Goal: Transaction & Acquisition: Purchase product/service

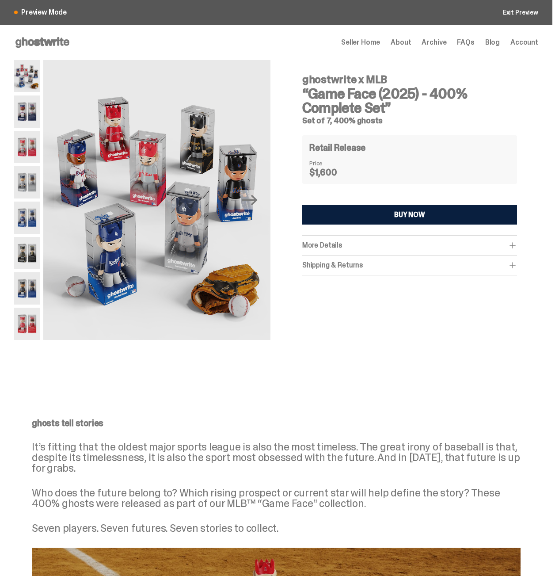
click at [40, 110] on img at bounding box center [27, 111] width 26 height 32
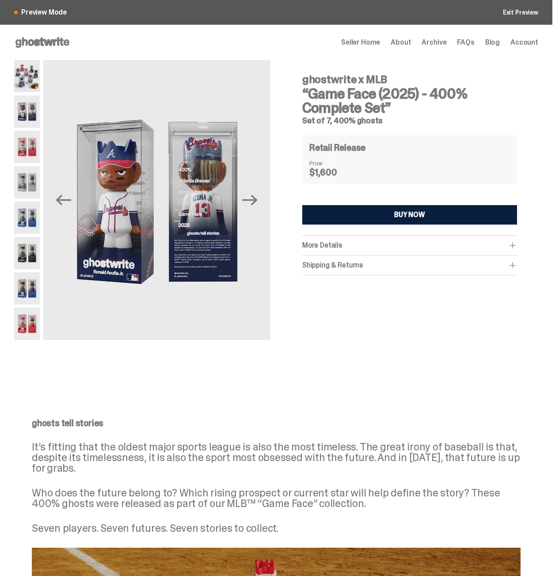
click at [40, 136] on img at bounding box center [27, 147] width 26 height 32
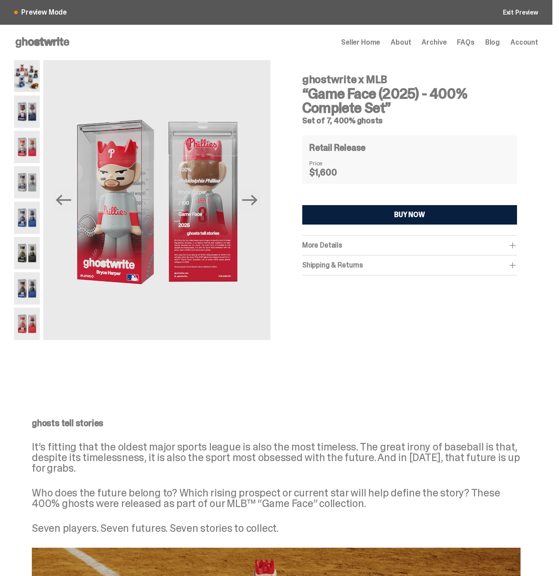
click at [33, 182] on img at bounding box center [27, 182] width 26 height 32
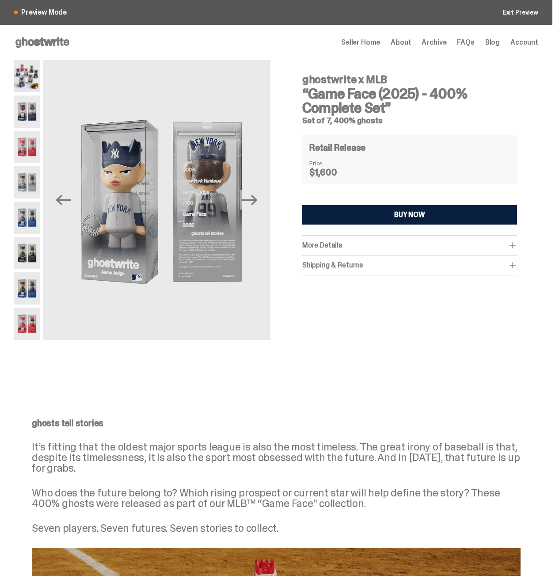
click at [33, 216] on img at bounding box center [27, 218] width 26 height 32
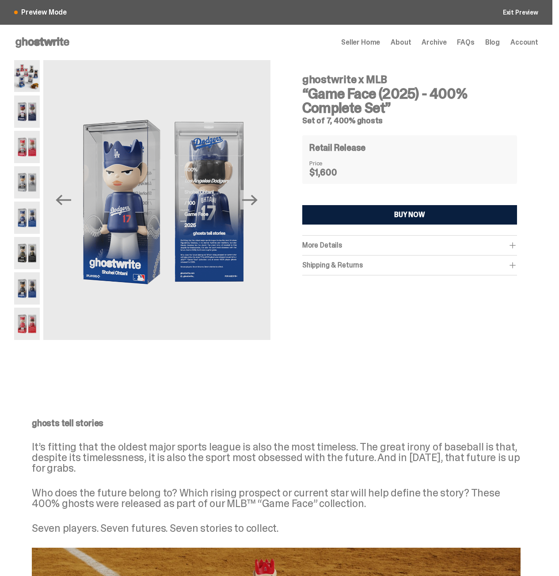
click at [37, 239] on img at bounding box center [27, 253] width 26 height 32
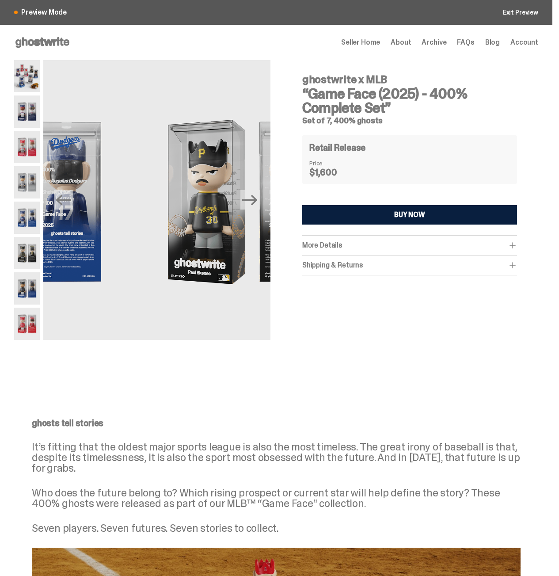
click at [38, 255] on img at bounding box center [27, 253] width 26 height 32
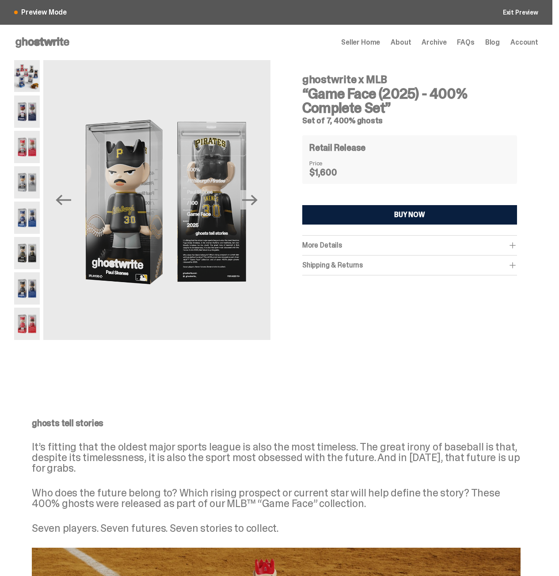
click at [37, 278] on img at bounding box center [27, 288] width 26 height 32
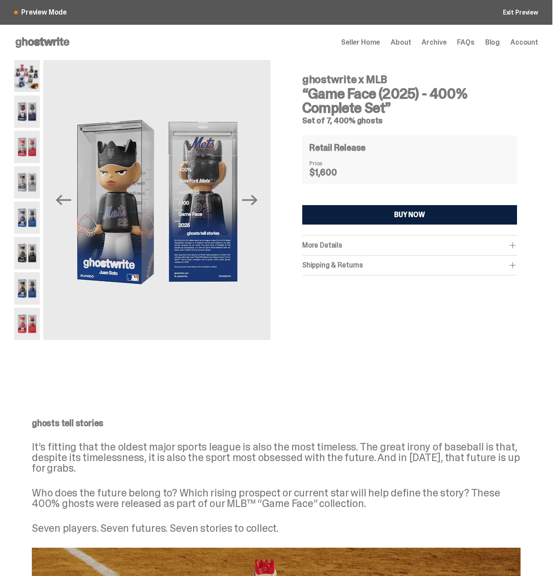
click at [30, 321] on img at bounding box center [27, 324] width 26 height 32
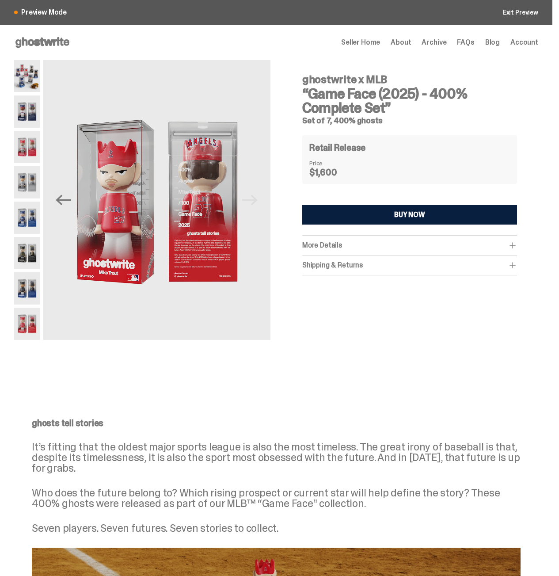
click at [367, 247] on div "More Details" at bounding box center [409, 245] width 215 height 9
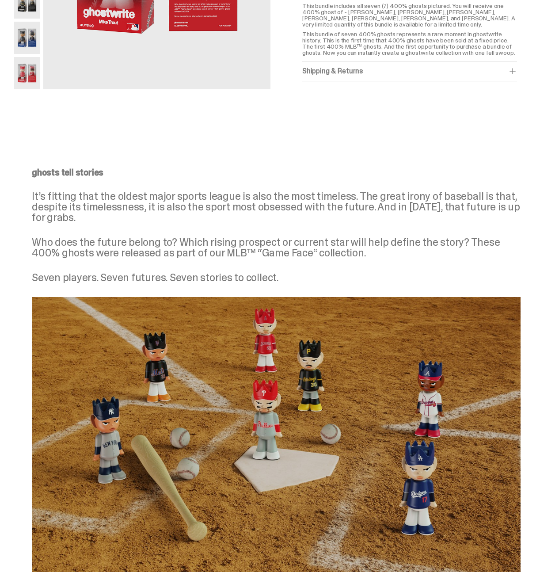
scroll to position [247, 0]
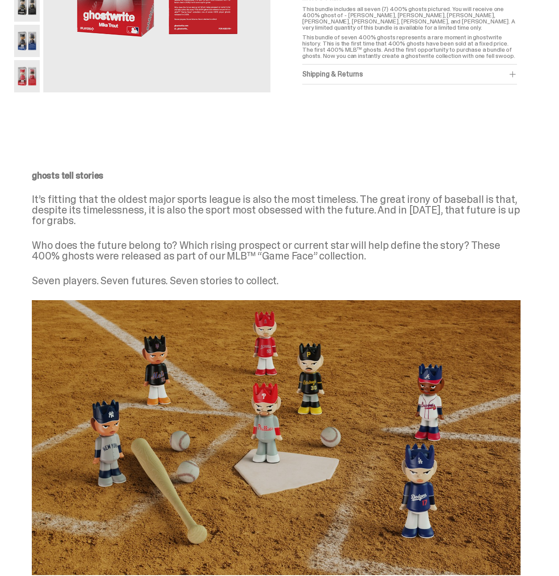
click at [362, 73] on div "Shipping & Returns $750 shipping fee per item. 2-4 weeks Shipping. No returns. …" at bounding box center [409, 75] width 215 height 20
click at [356, 79] on div "Shipping & Returns" at bounding box center [409, 74] width 215 height 9
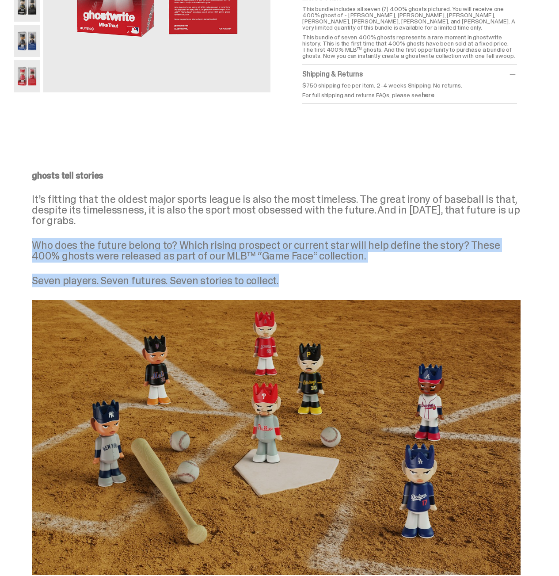
drag, startPoint x: 231, startPoint y: 234, endPoint x: 361, endPoint y: 293, distance: 142.6
click at [357, 293] on div "ghosts tell stories It’s fitting that the oldest major sports league is also th…" at bounding box center [276, 373] width 517 height 404
click at [324, 264] on div "ghosts tell stories It’s fitting that the oldest major sports league is also th…" at bounding box center [276, 228] width 489 height 115
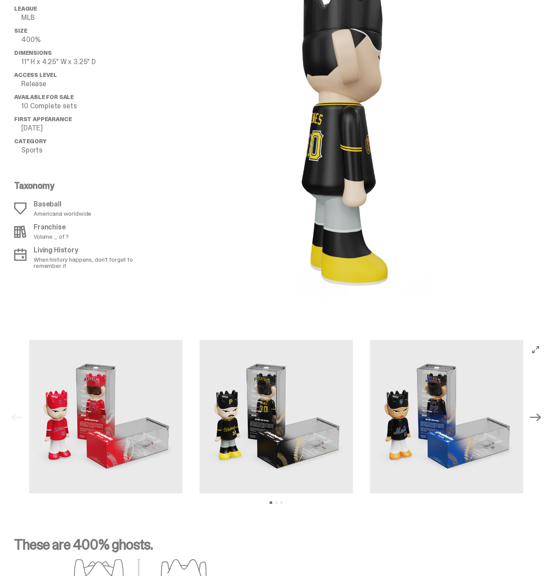
scroll to position [919, 0]
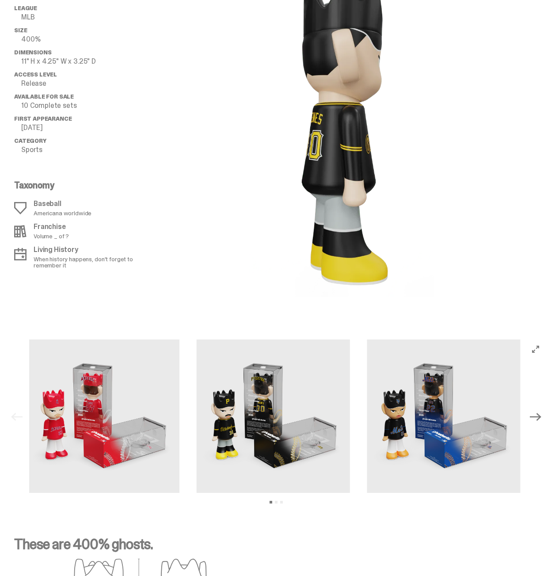
click at [367, 361] on img at bounding box center [443, 415] width 153 height 153
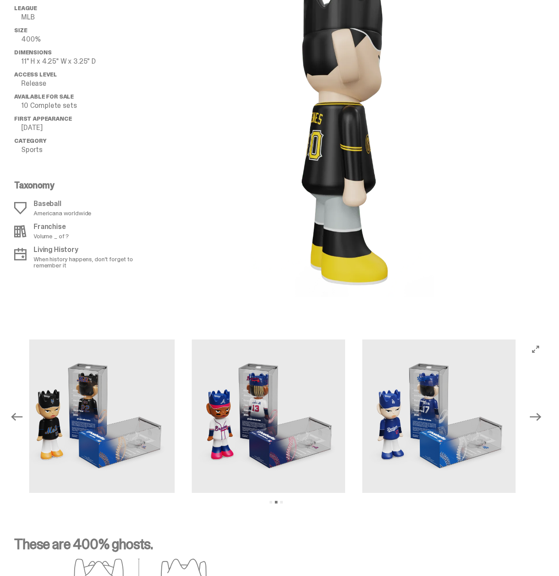
click at [362, 388] on img at bounding box center [438, 415] width 153 height 153
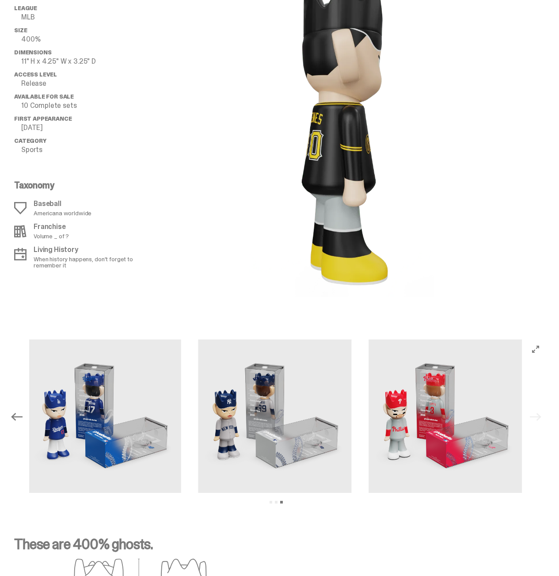
click at [137, 361] on div at bounding box center [276, 416] width 494 height 155
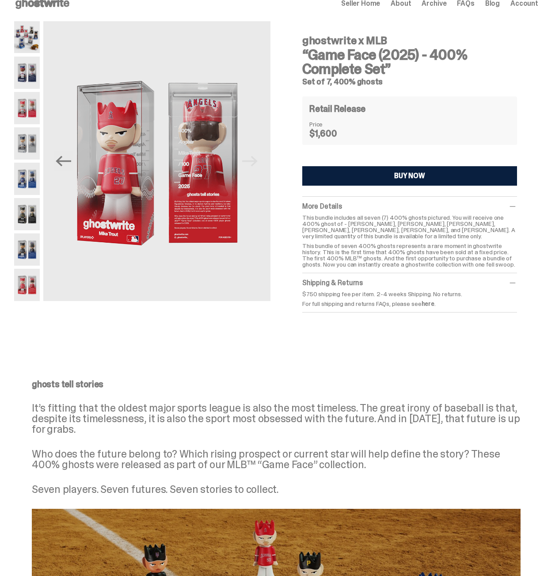
scroll to position [0, 0]
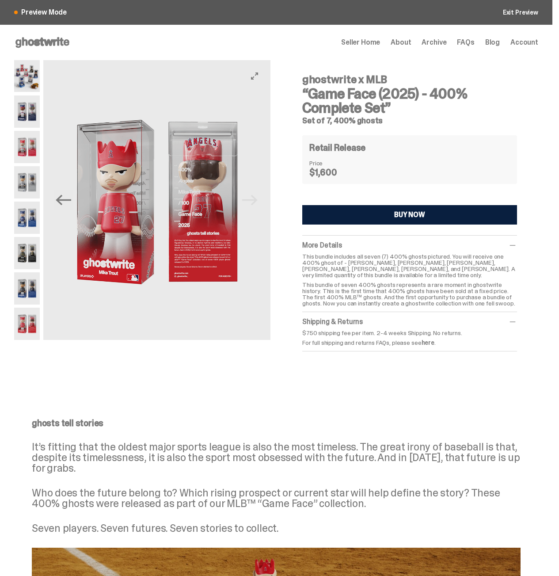
click at [137, 231] on img at bounding box center [156, 202] width 227 height 284
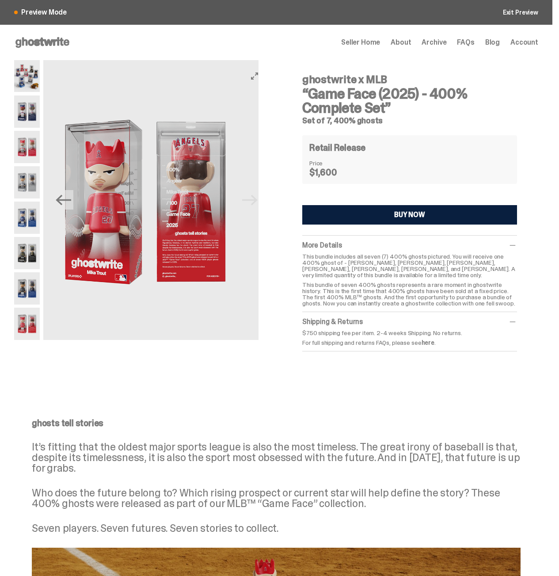
click at [202, 229] on img at bounding box center [144, 202] width 227 height 284
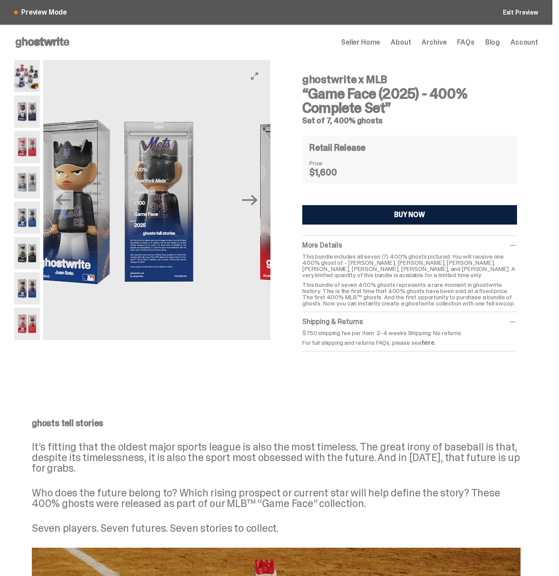
click at [280, 232] on div "Previous Next ghostwrite x MLB “Game Face (2025) - 400% Complete Set” Set of 7,…" at bounding box center [276, 218] width 524 height 316
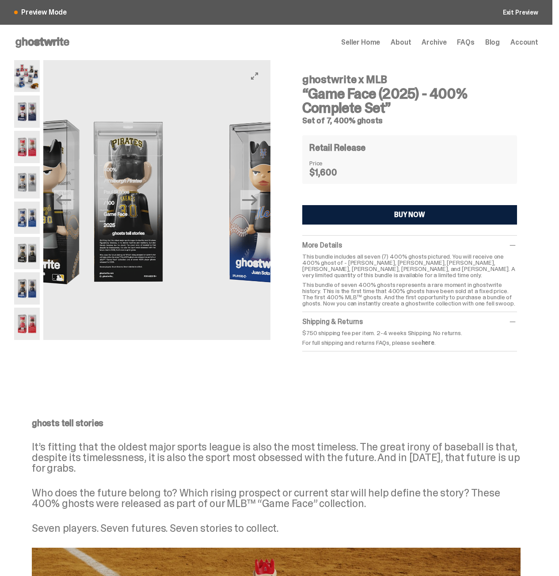
click at [196, 225] on img at bounding box center [82, 202] width 227 height 284
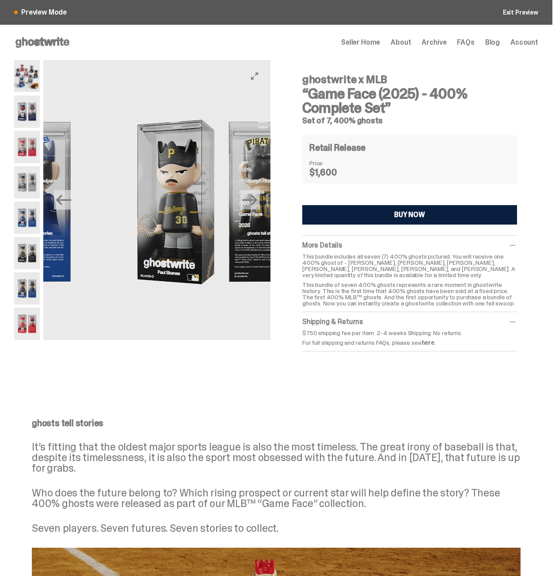
click at [307, 225] on div "Previous Next ghostwrite x MLB “Game Face (2025) - 400% Complete Set” Set of 7,…" at bounding box center [276, 218] width 524 height 316
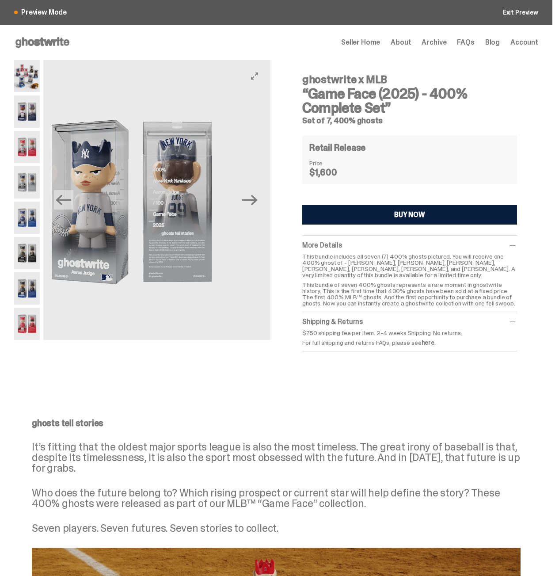
click at [322, 223] on div "Previous Next ghostwrite x MLB “Game Face (2025) - 400% Complete Set” Set of 7,…" at bounding box center [276, 218] width 524 height 316
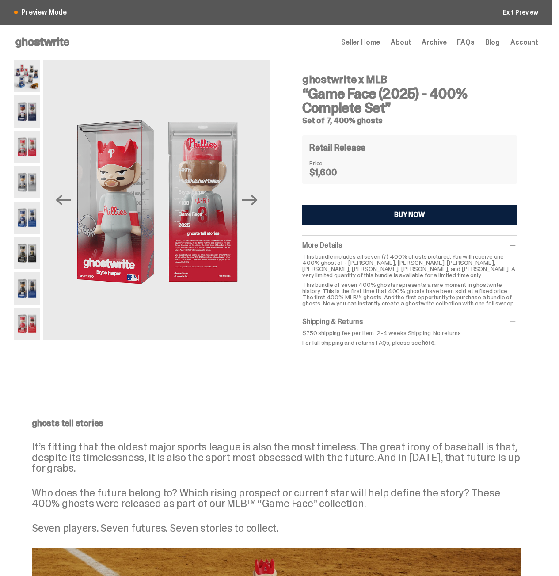
click at [382, 222] on button "BUY NOW" at bounding box center [409, 214] width 215 height 19
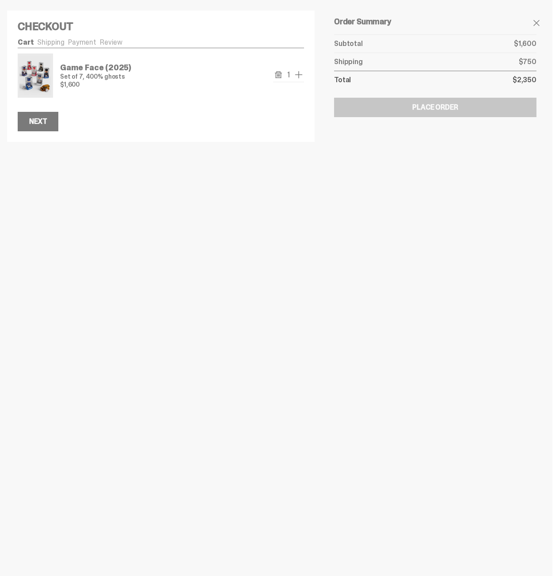
click at [281, 76] on icon "remove" at bounding box center [278, 74] width 7 height 7
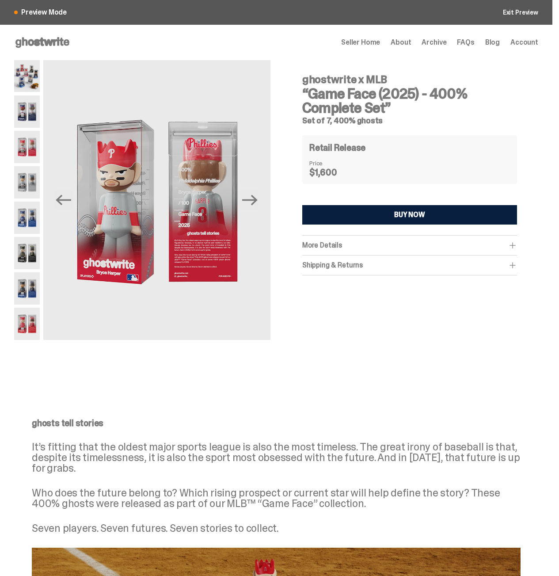
click at [392, 223] on button "BUY NOW" at bounding box center [409, 214] width 215 height 19
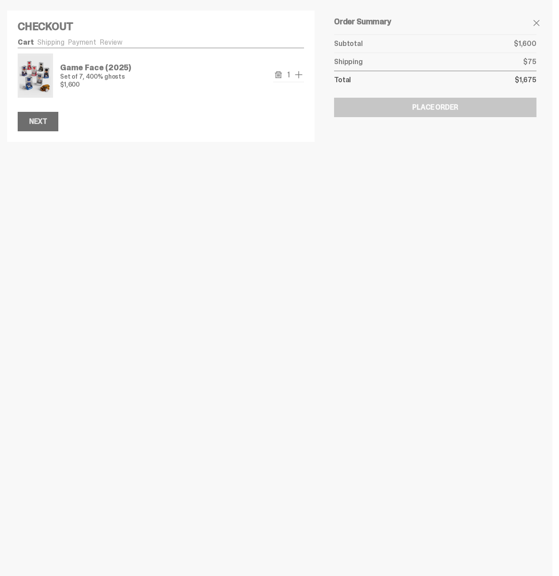
click at [38, 114] on button "Next" at bounding box center [38, 121] width 41 height 19
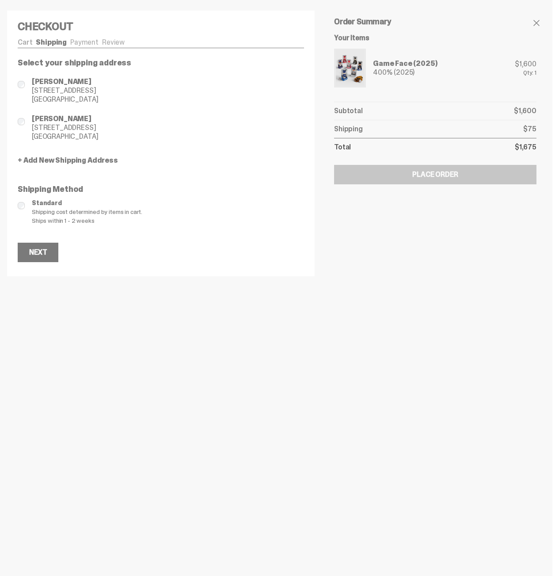
click at [49, 100] on span "Brooklyn, NY 11215" at bounding box center [65, 99] width 67 height 9
click at [50, 128] on span "190 Garfield., Pl Apt 4F" at bounding box center [65, 127] width 67 height 9
click at [55, 82] on span "Brian Cantrell" at bounding box center [65, 81] width 67 height 9
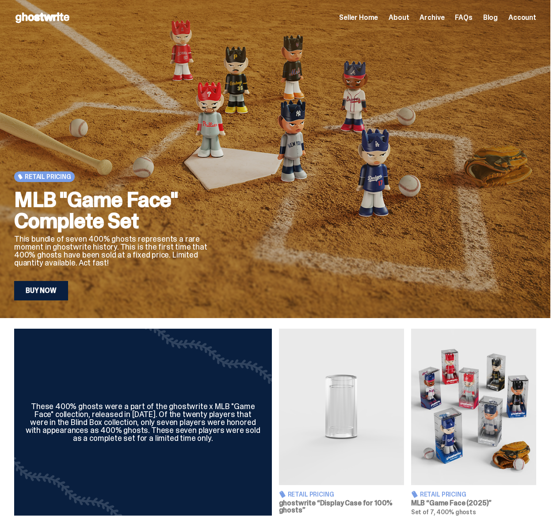
drag, startPoint x: 221, startPoint y: 239, endPoint x: 11, endPoint y: 99, distance: 252.0
click at [11, 99] on div "Retail Pricing MLB "Game Face" Complete Set This bundle of seven 400% ghosts re…" at bounding box center [275, 167] width 550 height 265
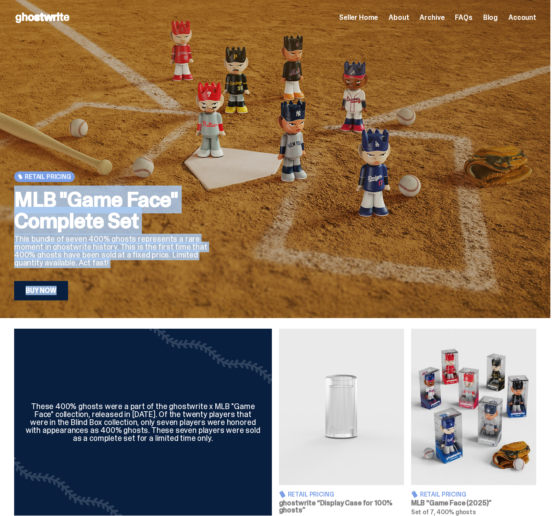
drag, startPoint x: 168, startPoint y: 232, endPoint x: 325, endPoint y: 306, distance: 173.2
click at [323, 306] on div "Retail Pricing MLB "Game Face" Complete Set This bundle of seven 400% ghosts re…" at bounding box center [275, 159] width 550 height 318
click at [296, 289] on div at bounding box center [388, 189] width 296 height 222
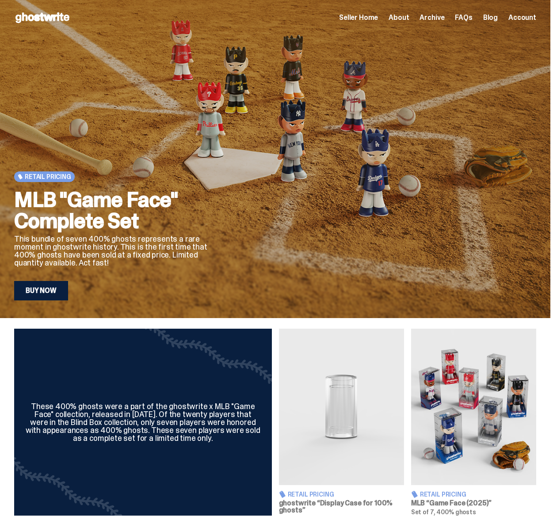
click at [170, 271] on div "MLB "Game Face" Complete Set This bundle of seven 400% ghosts represents a rare…" at bounding box center [120, 244] width 212 height 111
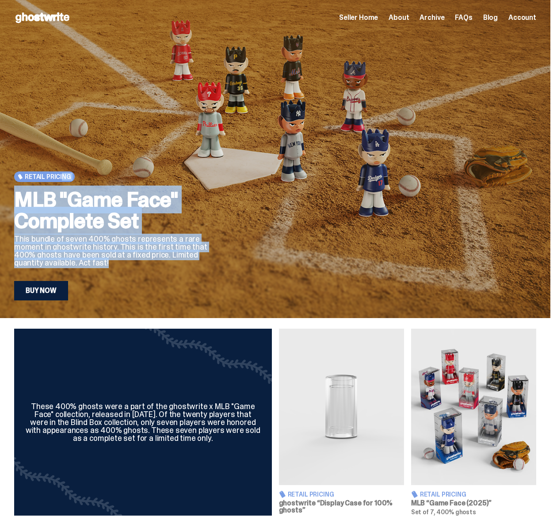
drag, startPoint x: 130, startPoint y: 251, endPoint x: 58, endPoint y: 167, distance: 110.3
click at [62, 173] on div "Retail Pricing MLB "Game Face" Complete Set This bundle of seven 400% ghosts re…" at bounding box center [120, 189] width 212 height 222
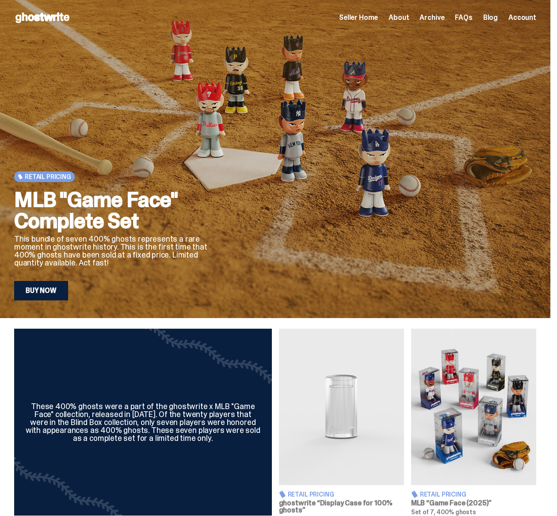
click at [72, 156] on div "Retail Pricing MLB "Game Face" Complete Set This bundle of seven 400% ghosts re…" at bounding box center [120, 189] width 212 height 222
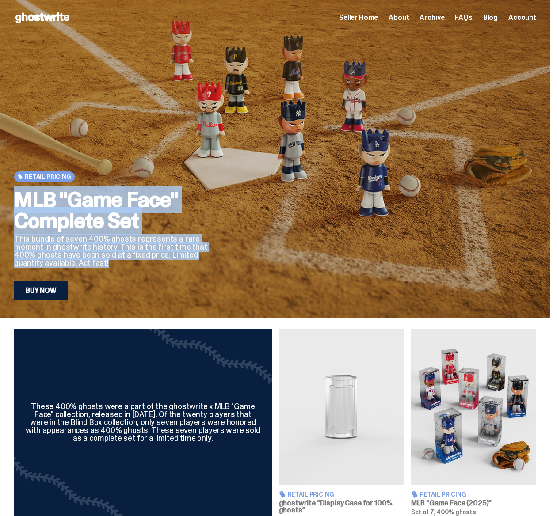
drag, startPoint x: 102, startPoint y: 201, endPoint x: 211, endPoint y: 266, distance: 127.5
click at [211, 266] on div "Retail Pricing MLB "Game Face" Complete Set This bundle of seven 400% ghosts re…" at bounding box center [120, 189] width 212 height 222
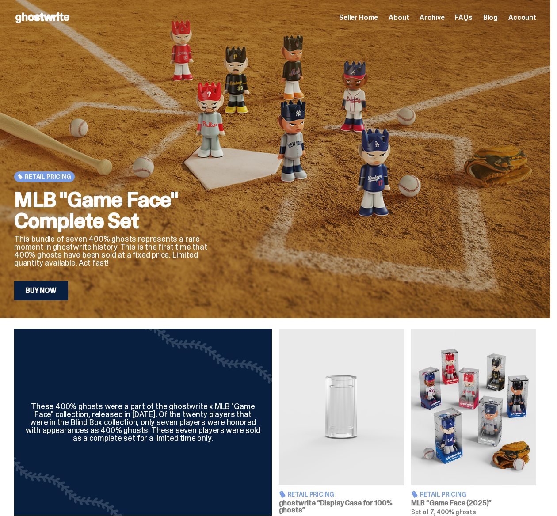
click at [247, 274] on div at bounding box center [388, 189] width 296 height 222
drag, startPoint x: 181, startPoint y: 266, endPoint x: 84, endPoint y: 117, distance: 177.4
click at [87, 120] on div "Retail Pricing MLB "Game Face" Complete Set This bundle of seven 400% ghosts re…" at bounding box center [120, 189] width 212 height 222
click at [163, 117] on div "Retail Pricing MLB "Game Face" Complete Set This bundle of seven 400% ghosts re…" at bounding box center [120, 189] width 212 height 222
click at [438, 21] on span "Archive" at bounding box center [431, 17] width 25 height 7
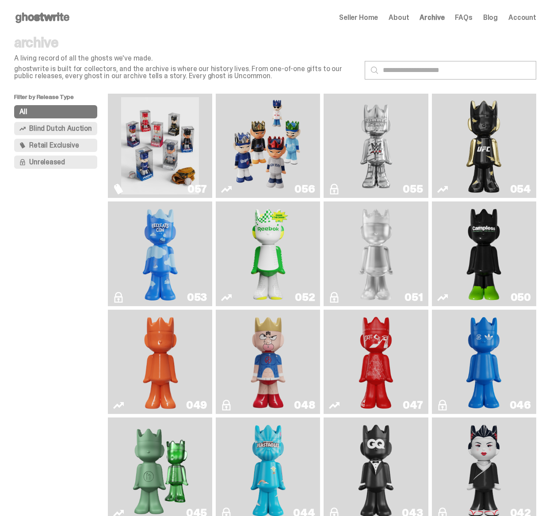
click at [155, 152] on img "Game Face (2025)" at bounding box center [160, 145] width 78 height 97
click at [62, 31] on div "Open main menu Home Seller Home About Archive FAQs Blog Account Seller Home Abo…" at bounding box center [275, 17] width 550 height 35
click at [57, 20] on icon at bounding box center [42, 18] width 57 height 14
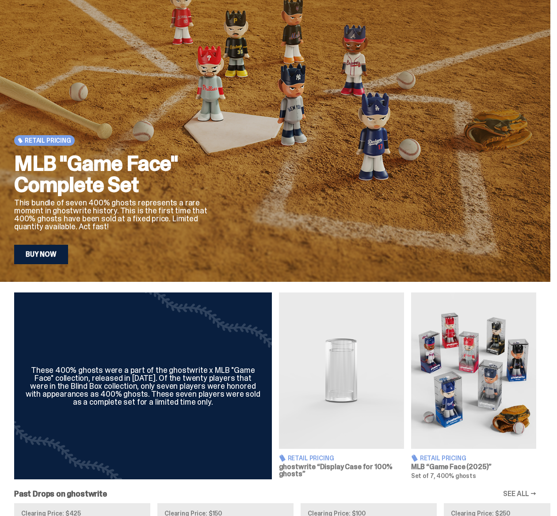
scroll to position [163, 0]
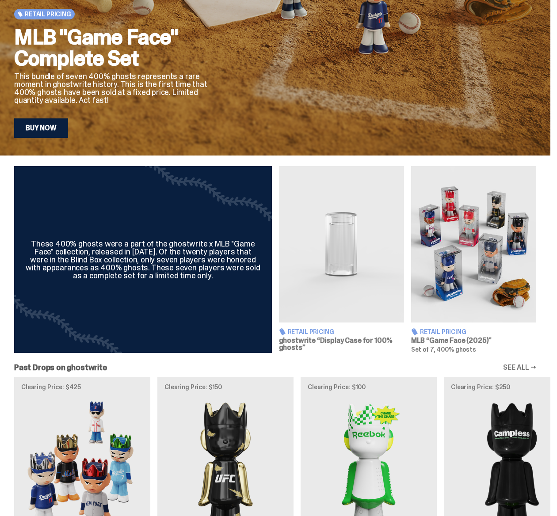
click at [463, 251] on img at bounding box center [473, 244] width 125 height 156
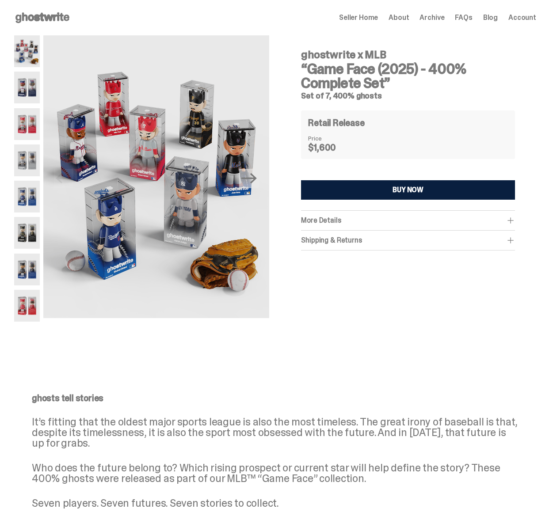
click at [405, 288] on div "ghostwrite x MLB “Game Face (2025) - 400% Complete Set” Set of 7, 400% ghosts R…" at bounding box center [408, 184] width 256 height 298
click at [372, 227] on div "More Details This bundle includes all seven (7) 400% ghosts pictured. You will …" at bounding box center [408, 221] width 214 height 20
click at [366, 221] on div "More Details" at bounding box center [408, 220] width 214 height 9
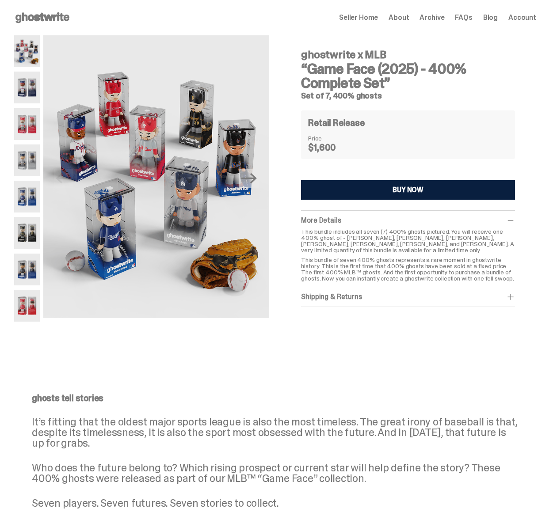
click at [443, 20] on span "Archive" at bounding box center [431, 17] width 25 height 7
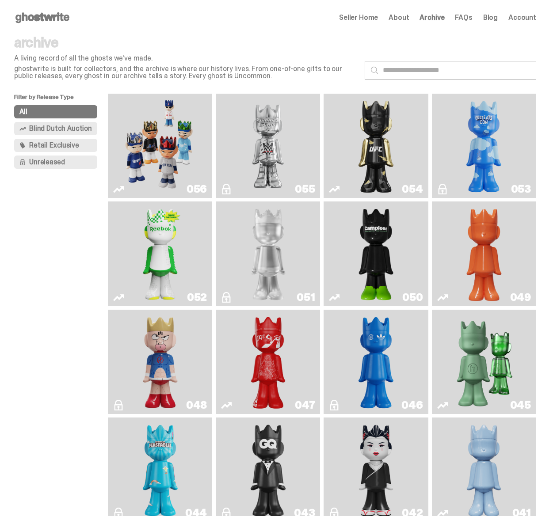
click at [63, 19] on icon at bounding box center [42, 18] width 57 height 14
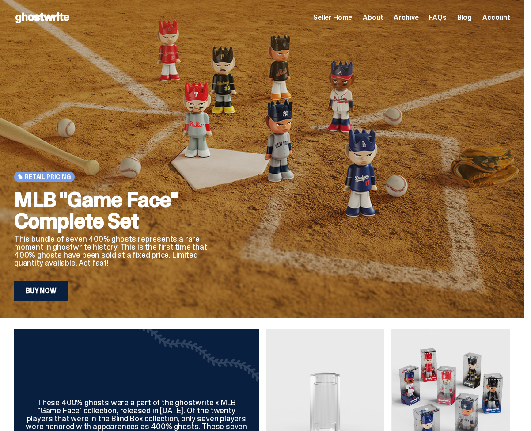
scroll to position [92, 0]
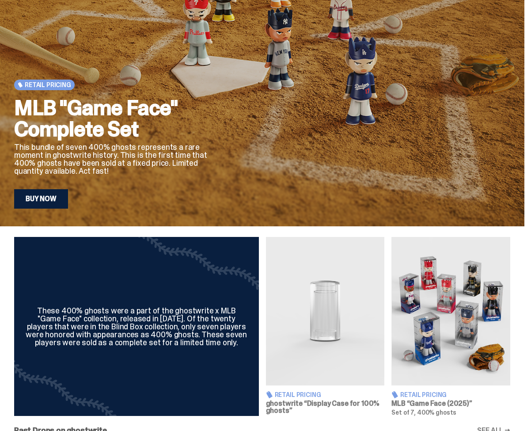
click at [421, 274] on img at bounding box center [451, 311] width 119 height 148
